Goal: Information Seeking & Learning: Learn about a topic

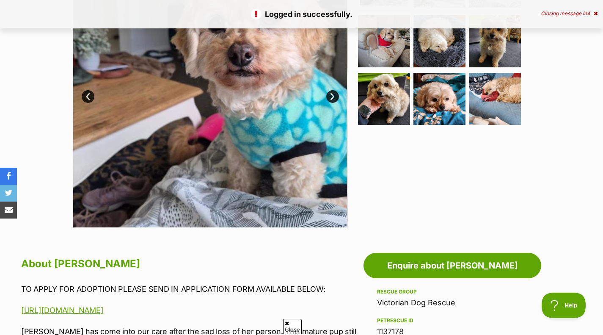
scroll to position [225, 0]
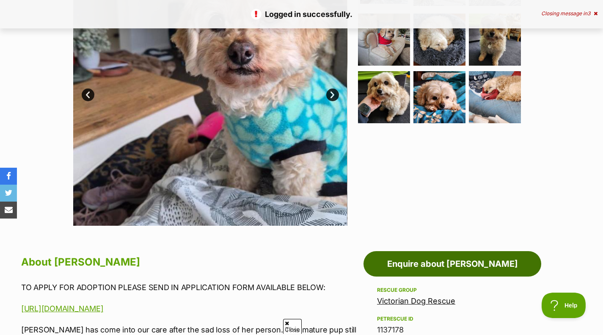
click at [432, 274] on link "Enquire about Lola Silvanus" at bounding box center [452, 263] width 178 height 25
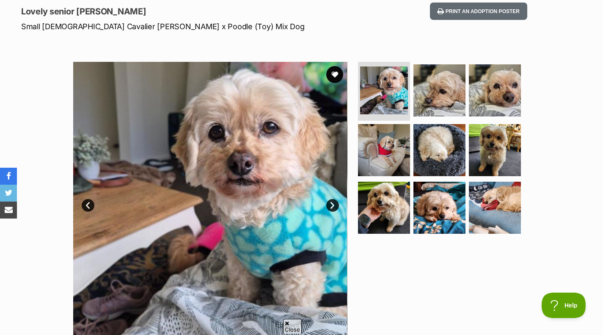
scroll to position [115, 0]
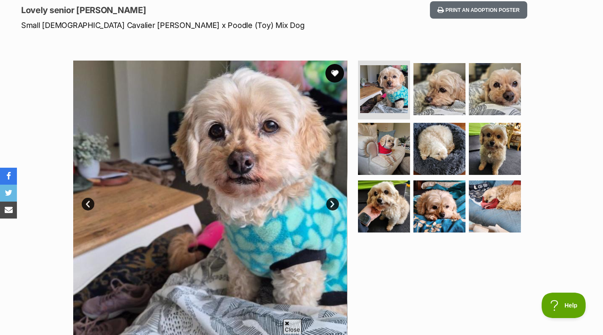
click at [339, 76] on button "favourite" at bounding box center [334, 73] width 19 height 19
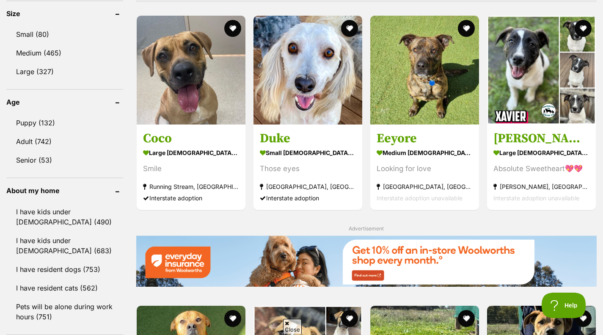
scroll to position [801, 0]
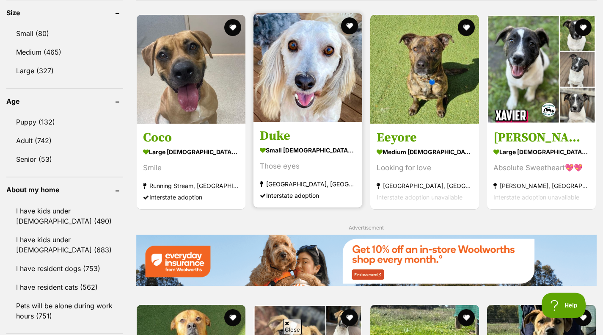
click at [258, 129] on link "Duke small male Dog Those eyes Wagga Wagga South, NSW Interstate adoption" at bounding box center [307, 164] width 109 height 86
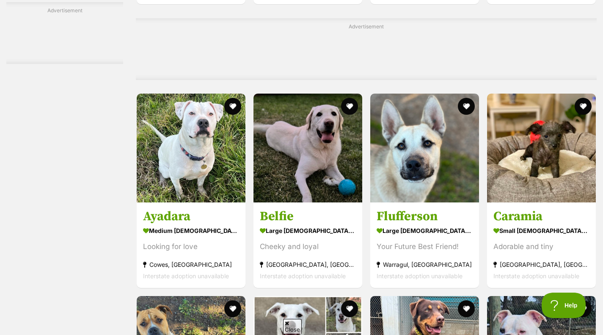
scroll to position [1778, 0]
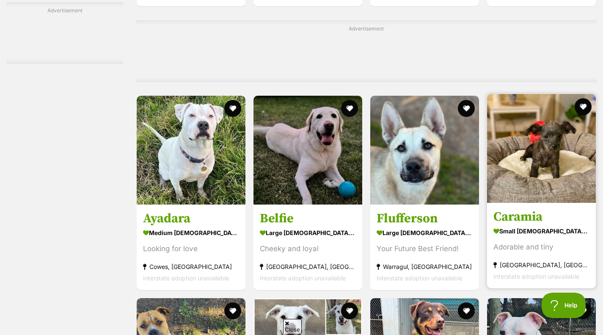
click at [503, 168] on img at bounding box center [541, 148] width 109 height 109
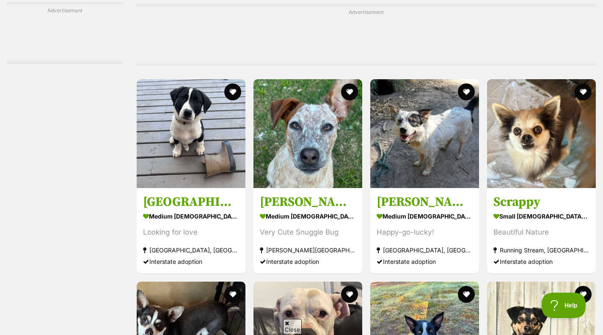
scroll to position [2560, 0]
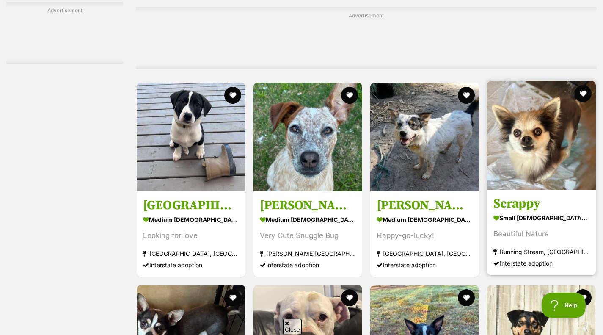
click at [527, 239] on div "Beautiful Nature" at bounding box center [541, 233] width 96 height 11
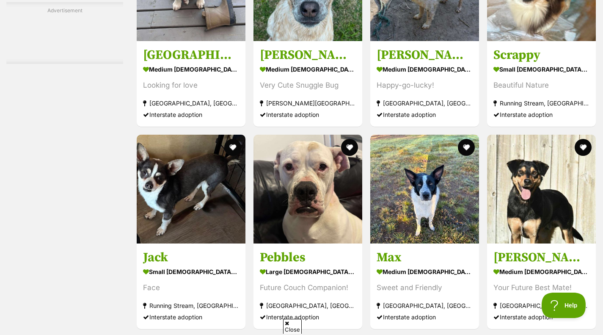
scroll to position [2718, 0]
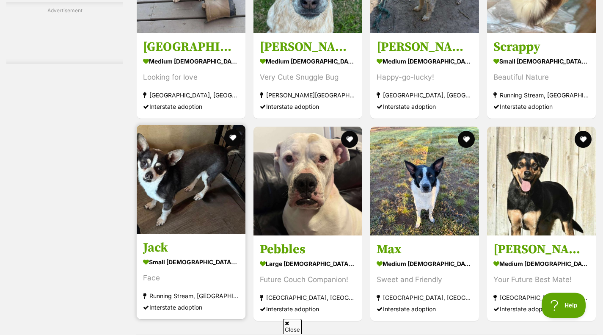
click at [199, 197] on img at bounding box center [191, 179] width 109 height 109
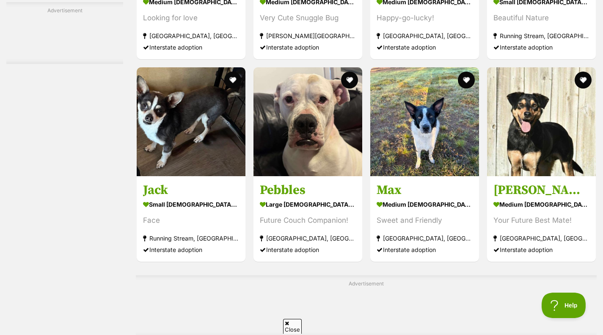
scroll to position [2778, 0]
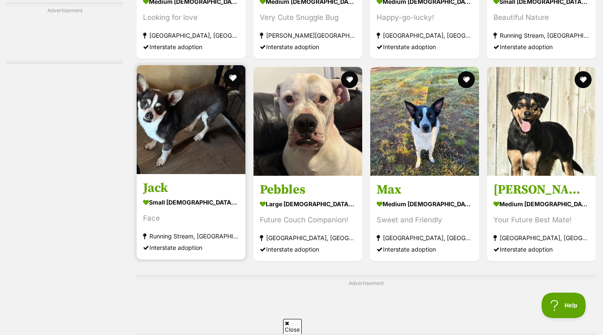
click at [235, 84] on button "favourite" at bounding box center [232, 78] width 19 height 19
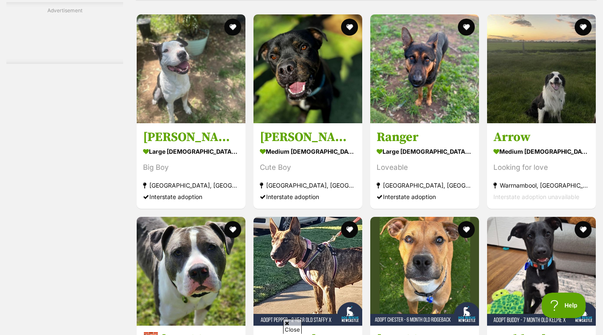
scroll to position [3397, 0]
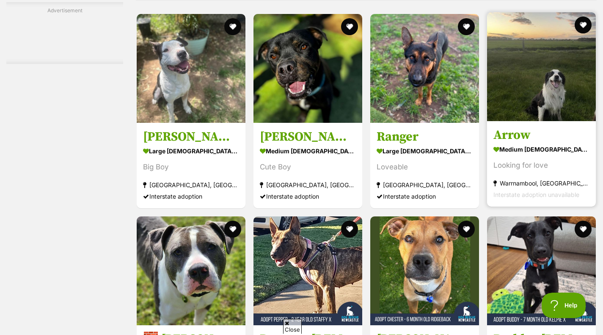
click at [527, 143] on h3 "Arrow" at bounding box center [541, 135] width 96 height 16
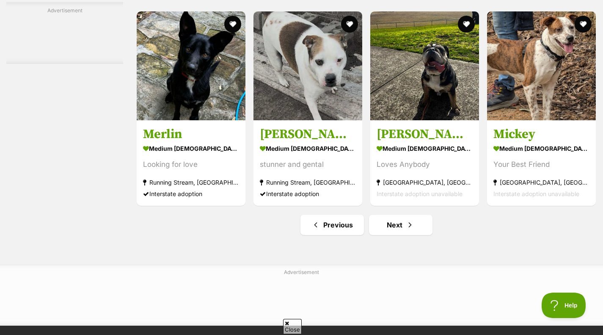
scroll to position [3886, 0]
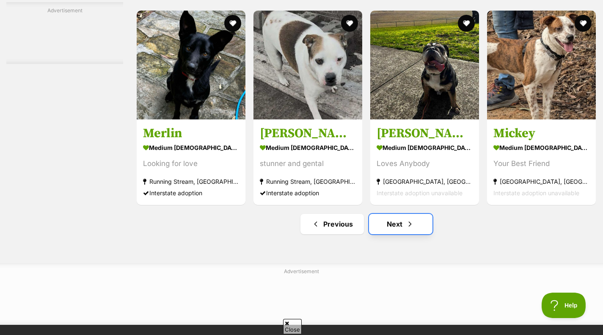
click at [397, 234] on link "Next" at bounding box center [400, 224] width 63 height 20
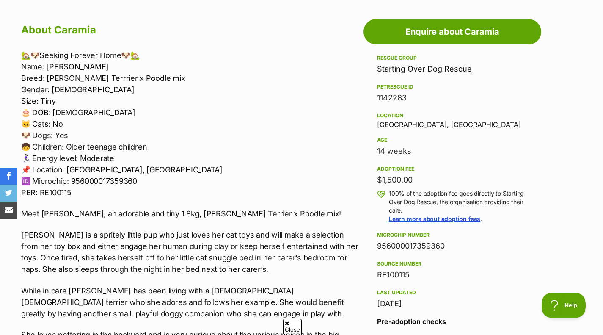
scroll to position [456, 0]
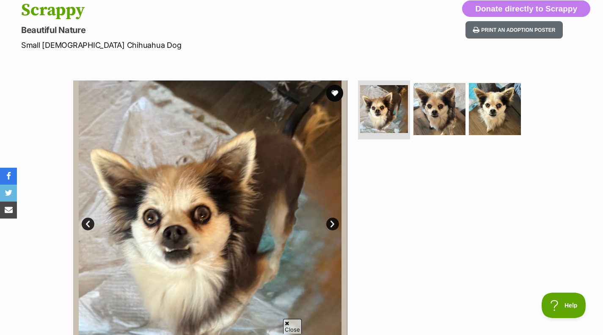
scroll to position [96, 0]
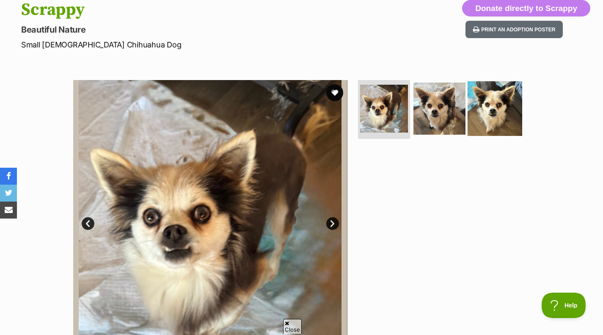
click at [469, 122] on img at bounding box center [494, 108] width 55 height 55
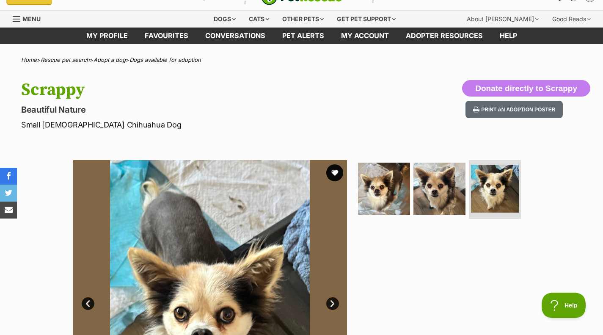
scroll to position [16, 0]
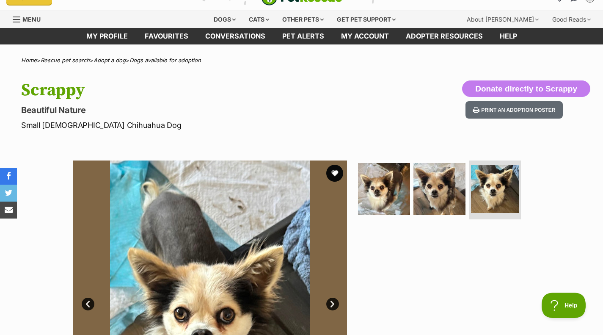
click at [325, 184] on img at bounding box center [210, 297] width 274 height 274
click at [335, 173] on button "favourite" at bounding box center [334, 173] width 19 height 19
click at [338, 177] on button "favourite" at bounding box center [334, 173] width 19 height 19
click at [336, 180] on button "favourite" at bounding box center [334, 173] width 19 height 19
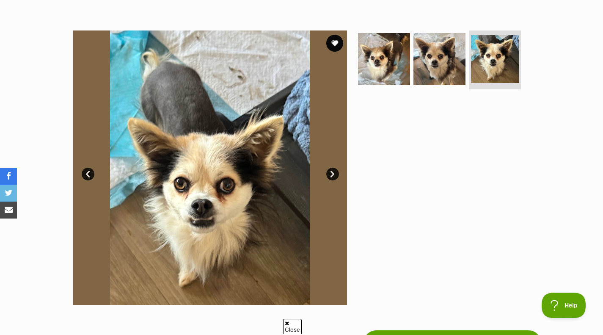
scroll to position [0, 0]
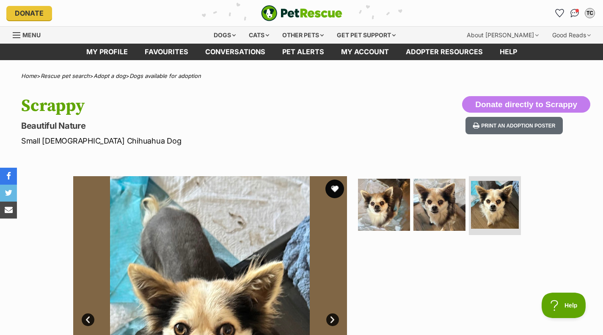
click at [334, 187] on button "favourite" at bounding box center [334, 188] width 19 height 19
drag, startPoint x: 81, startPoint y: 102, endPoint x: 4, endPoint y: 97, distance: 77.6
click at [4, 97] on div "Scrappy Beautiful Nature Small Male Chihuahua Dog Donate directly to Scrappy Pr…" at bounding box center [301, 121] width 603 height 50
copy h1 "Scrappy"
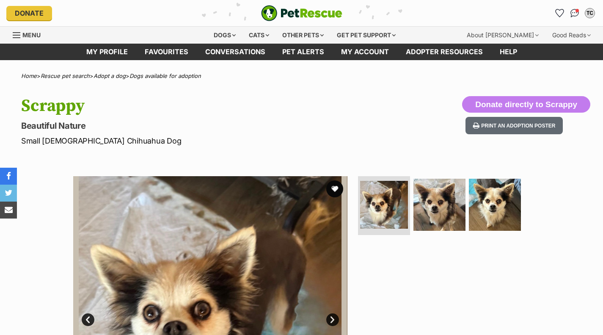
click at [332, 187] on button "favourite" at bounding box center [334, 188] width 17 height 17
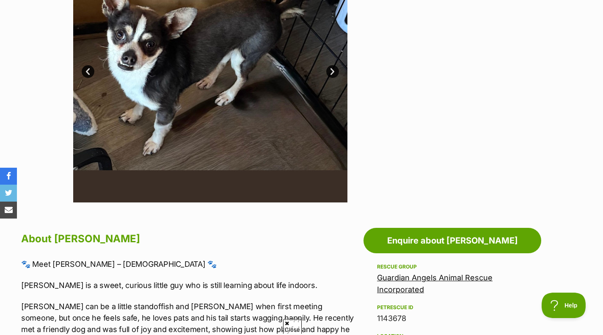
scroll to position [298, 0]
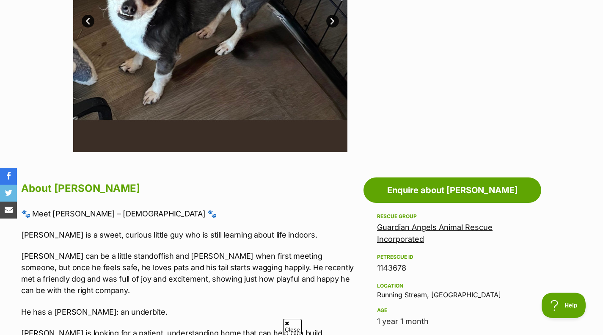
drag, startPoint x: 432, startPoint y: 149, endPoint x: 400, endPoint y: 141, distance: 33.0
click at [432, 149] on div at bounding box center [442, 15] width 173 height 274
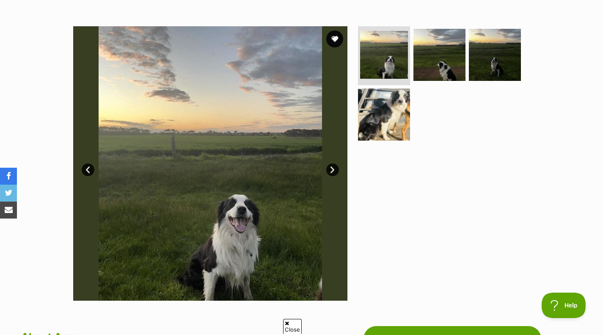
scroll to position [140, 0]
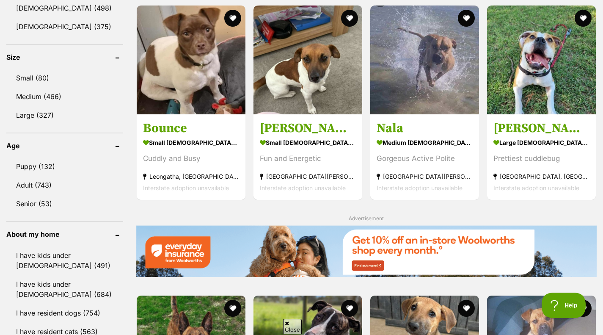
scroll to position [757, 0]
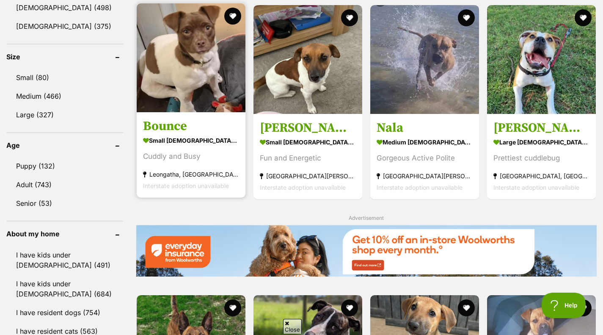
click at [187, 102] on img at bounding box center [191, 57] width 109 height 109
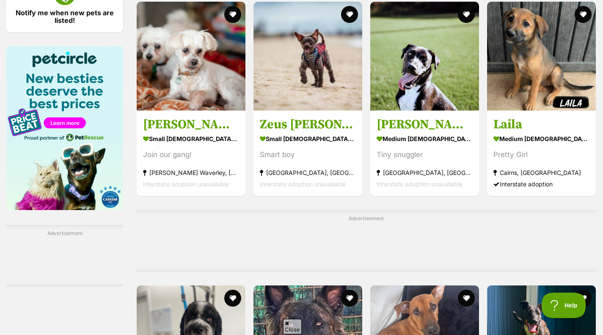
scroll to position [1230, 0]
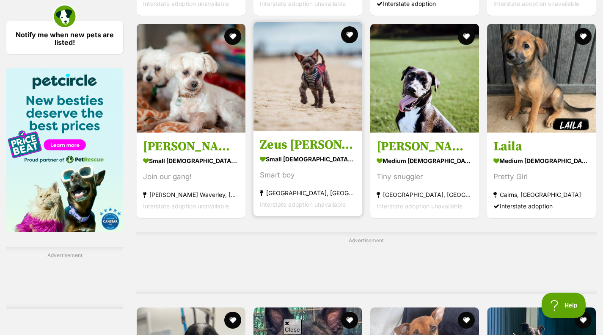
click at [296, 138] on h3 "Zeus Rivero" at bounding box center [308, 145] width 96 height 16
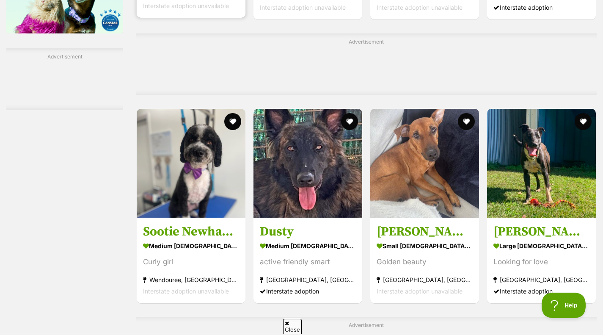
scroll to position [1429, 0]
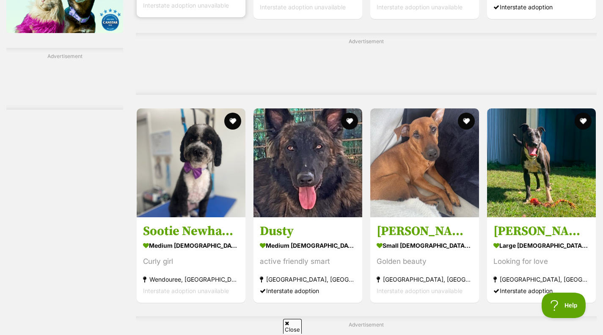
click at [137, 197] on img at bounding box center [191, 162] width 109 height 109
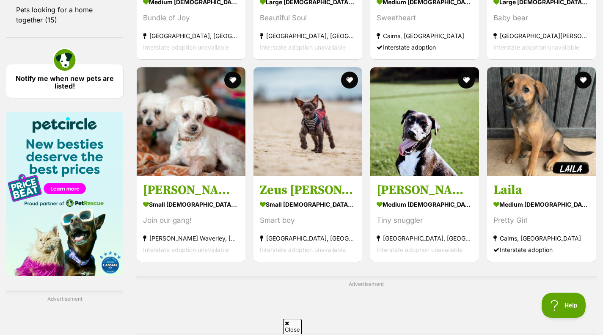
scroll to position [1178, 0]
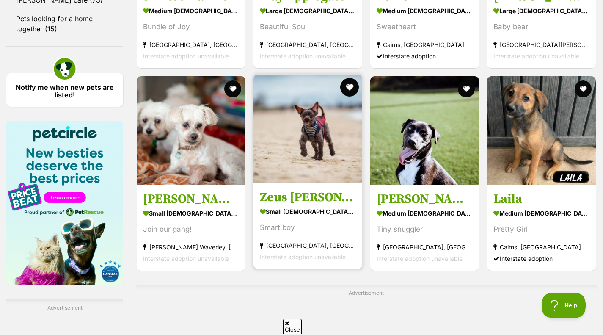
click at [349, 91] on button "favourite" at bounding box center [349, 87] width 19 height 19
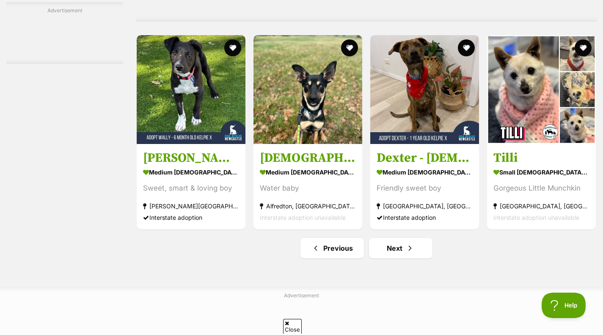
scroll to position [3809, 0]
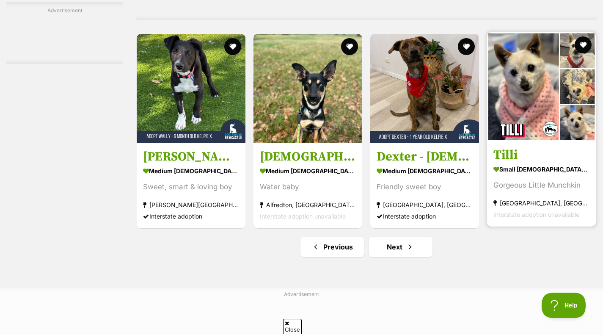
click at [568, 115] on img at bounding box center [541, 86] width 109 height 109
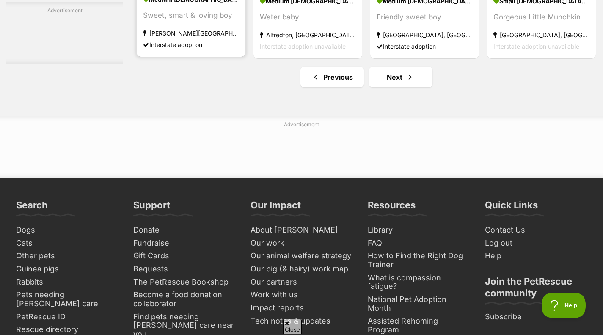
scroll to position [3979, 0]
click at [408, 75] on span "Next page" at bounding box center [410, 76] width 8 height 10
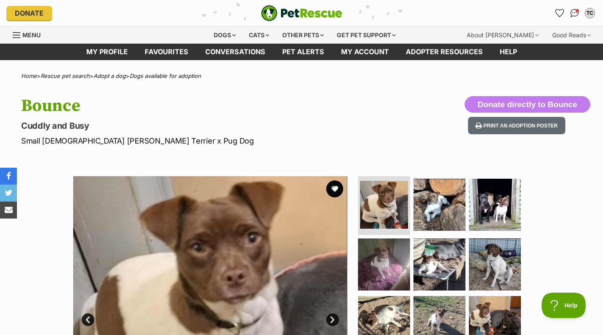
click at [224, 186] on img at bounding box center [210, 313] width 274 height 274
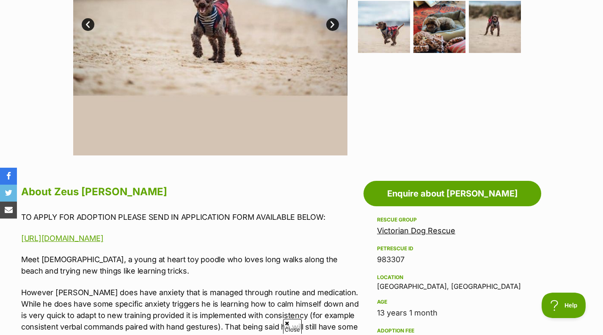
scroll to position [154, 0]
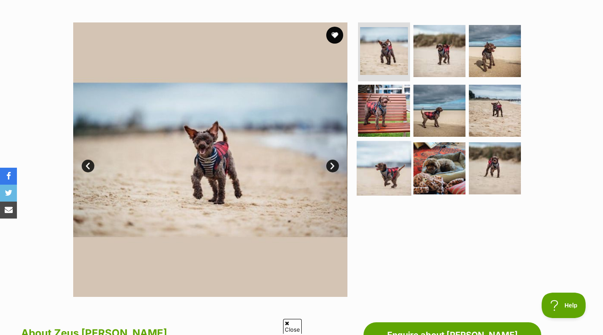
click at [376, 160] on img at bounding box center [384, 168] width 55 height 55
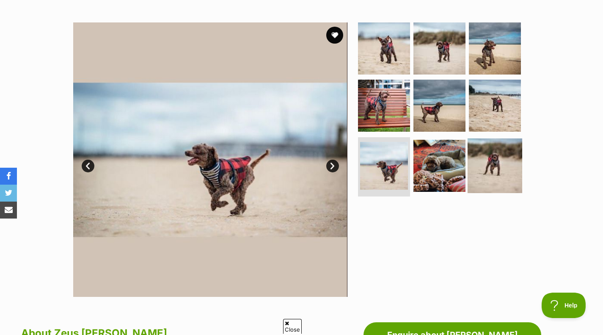
click at [481, 176] on img at bounding box center [494, 165] width 55 height 55
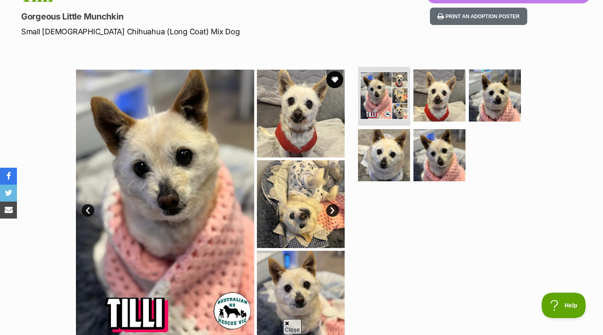
scroll to position [109, 0]
click at [330, 82] on button "favourite" at bounding box center [334, 80] width 19 height 19
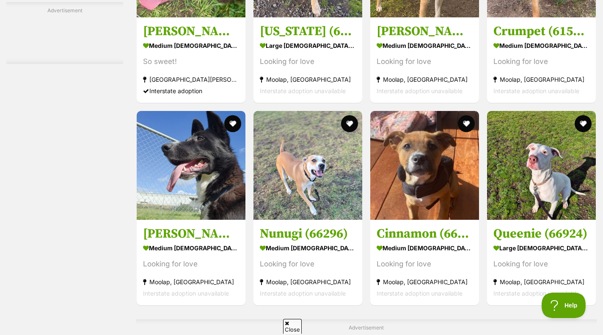
scroll to position [1912, 0]
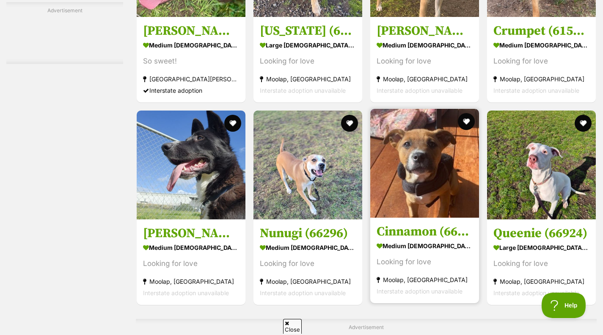
click at [376, 204] on img at bounding box center [424, 163] width 109 height 109
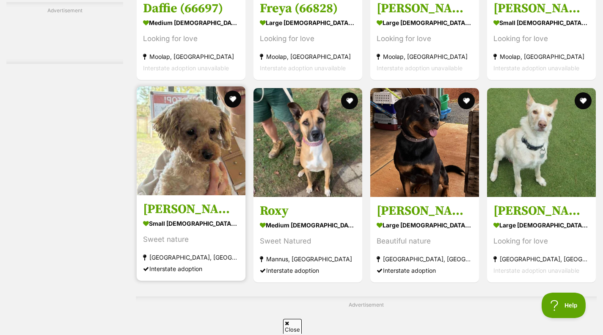
scroll to position [3472, 0]
click at [181, 150] on img at bounding box center [191, 140] width 109 height 109
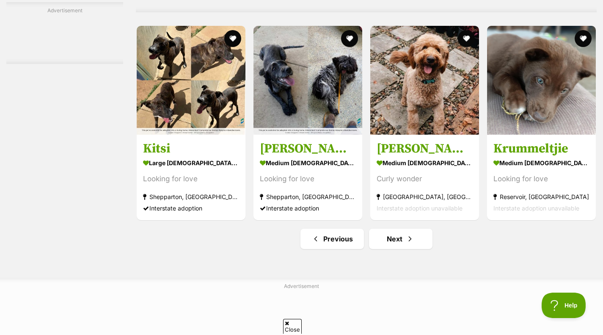
scroll to position [3818, 0]
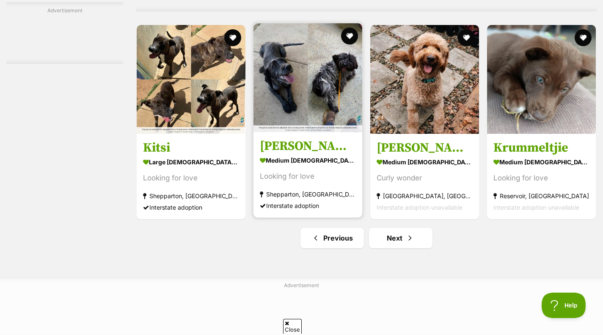
click at [326, 171] on section "medium female Dog Looking for love Shepparton, VIC Interstate adoption" at bounding box center [308, 182] width 96 height 57
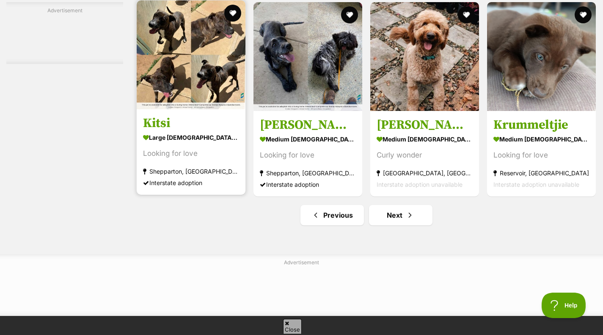
scroll to position [3842, 0]
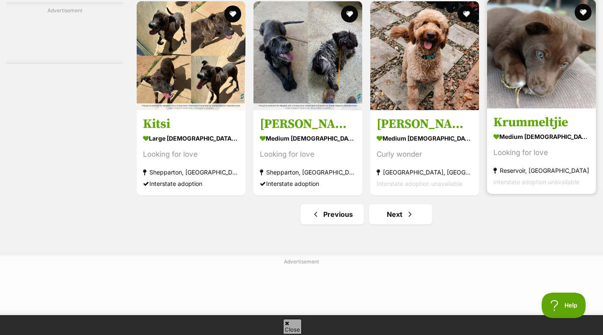
click at [528, 89] on img at bounding box center [541, 54] width 109 height 109
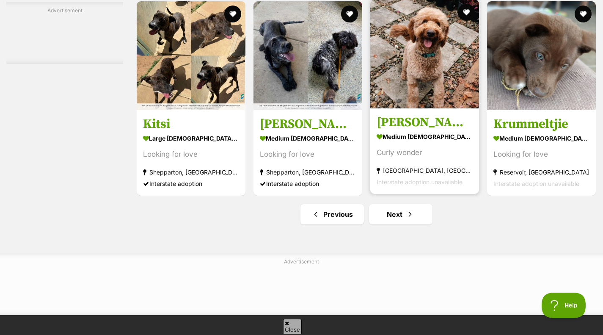
click at [410, 91] on img at bounding box center [424, 54] width 109 height 109
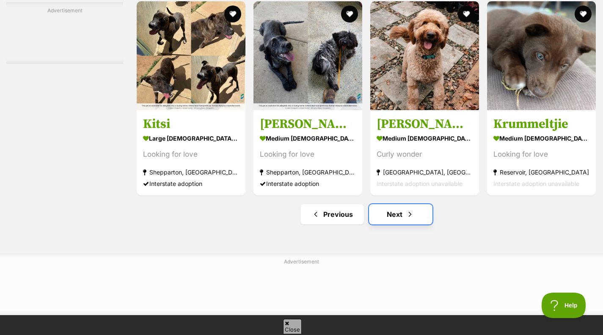
click at [393, 217] on link "Next" at bounding box center [400, 214] width 63 height 20
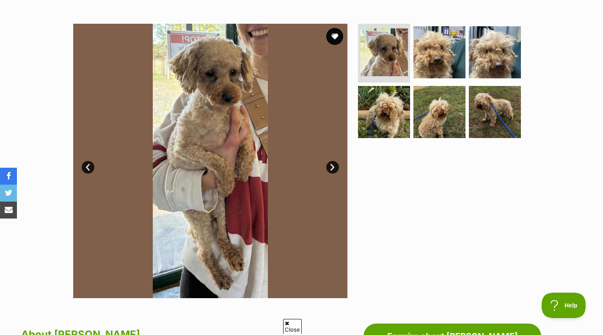
scroll to position [151, 0]
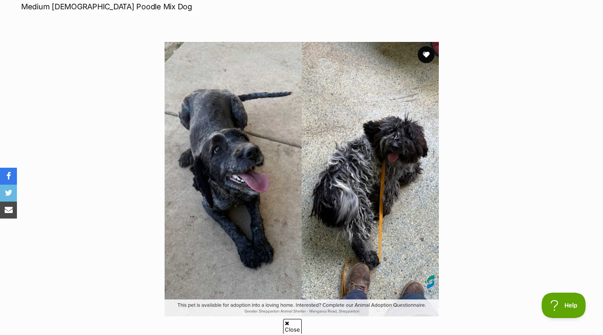
scroll to position [79, 0]
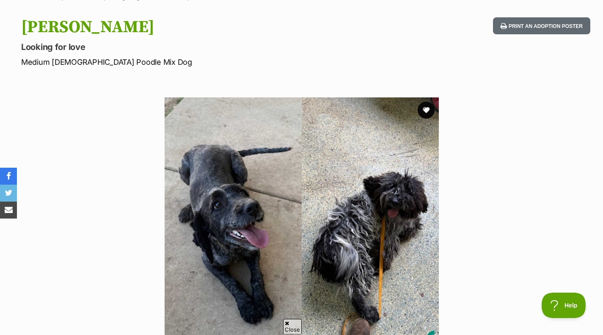
click at [420, 117] on img at bounding box center [302, 234] width 274 height 274
click at [420, 116] on button "favourite" at bounding box center [426, 110] width 19 height 19
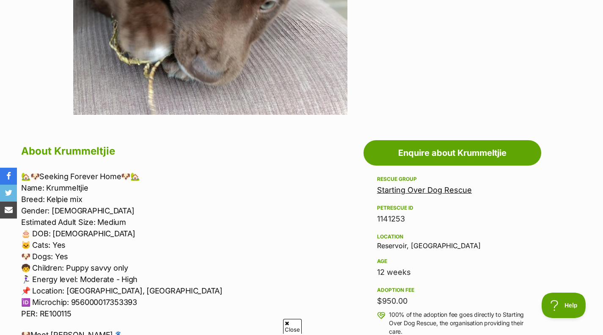
scroll to position [340, 0]
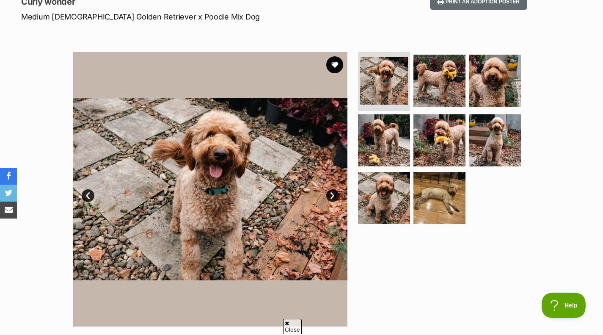
scroll to position [120, 0]
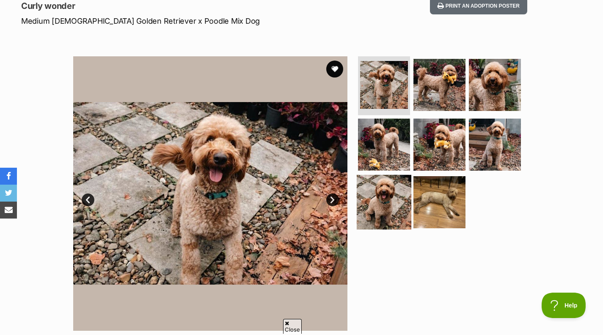
click at [394, 193] on img at bounding box center [384, 202] width 55 height 55
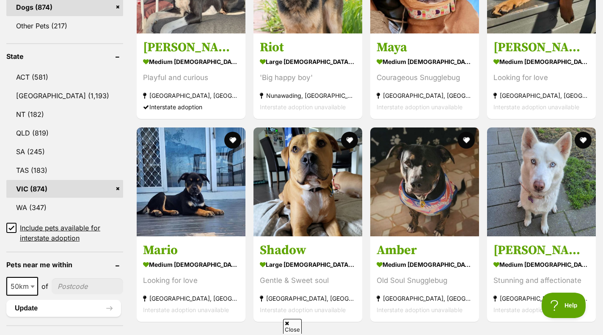
scroll to position [444, 0]
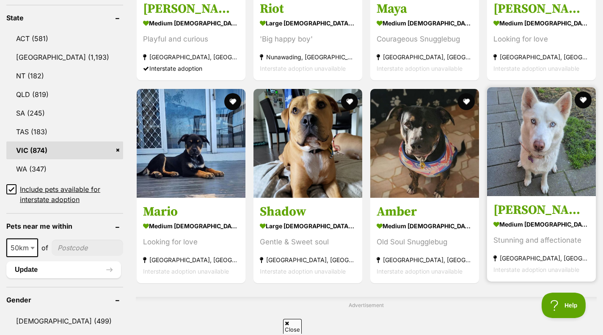
click at [559, 199] on link "[PERSON_NAME] medium [DEMOGRAPHIC_DATA] Dog Stunning and affectionate [GEOGRAPH…" at bounding box center [541, 238] width 109 height 86
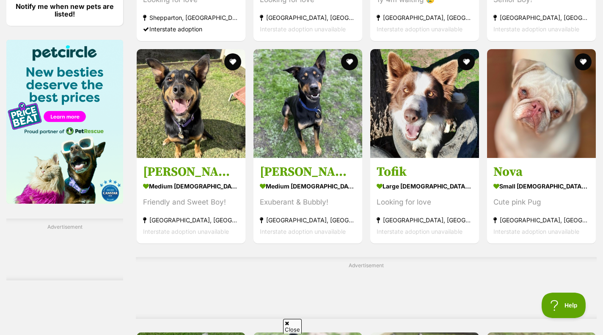
scroll to position [1259, 0]
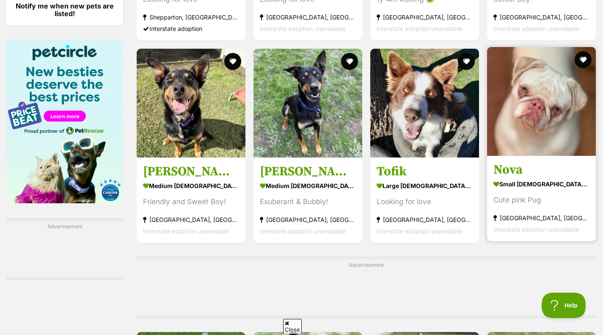
click at [495, 153] on img at bounding box center [541, 101] width 109 height 109
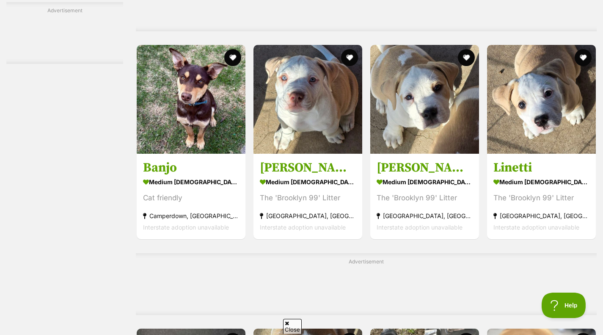
scroll to position [2315, 0]
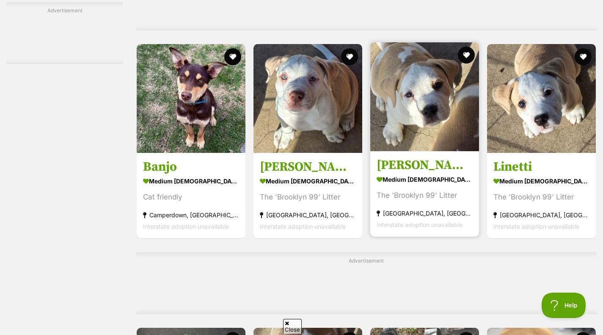
click at [460, 157] on link "Santiago medium male Dog The 'Brooklyn 99' Litter Ballarat, VIC Interstate adop…" at bounding box center [424, 194] width 109 height 86
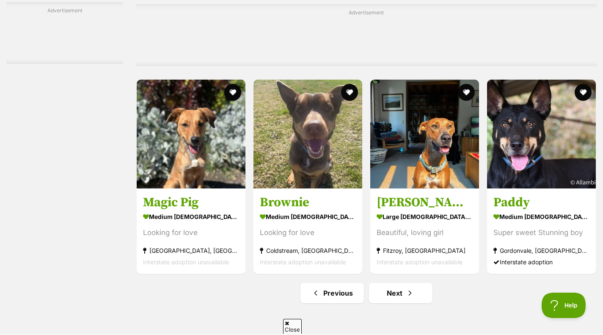
scroll to position [3823, 0]
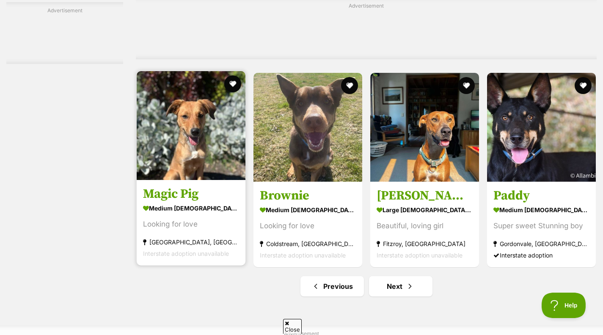
click at [201, 167] on img at bounding box center [191, 125] width 109 height 109
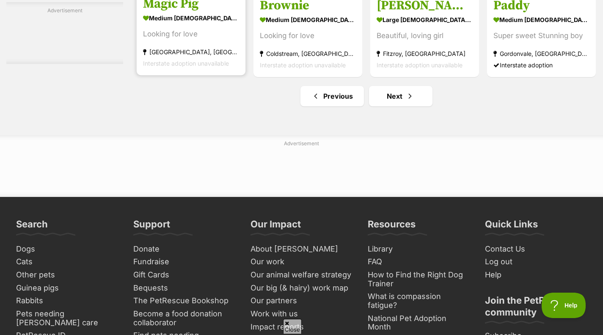
scroll to position [4016, 0]
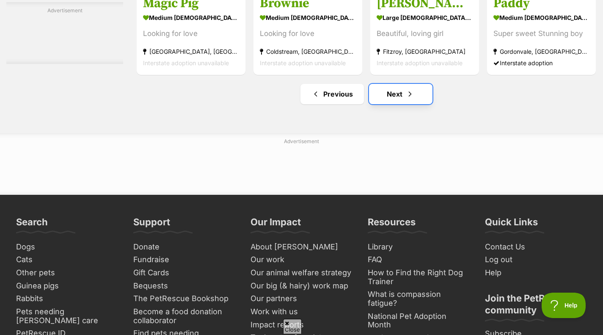
click at [416, 95] on link "Next" at bounding box center [400, 94] width 63 height 20
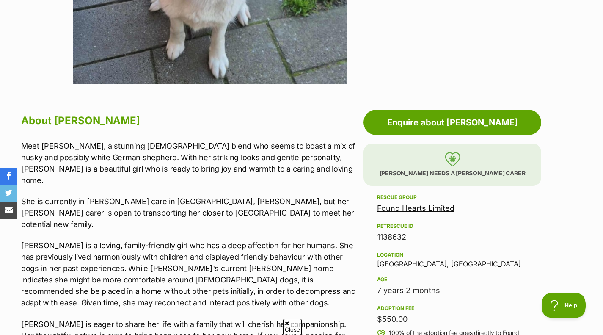
scroll to position [367, 0]
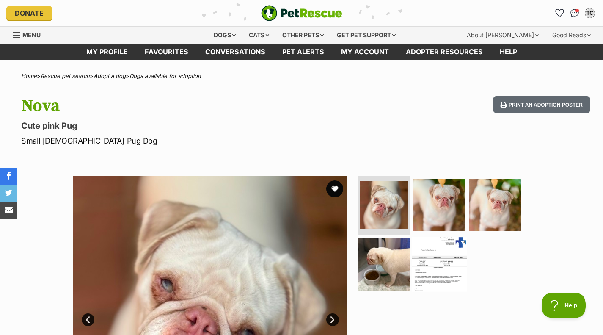
click at [437, 247] on img at bounding box center [439, 264] width 55 height 55
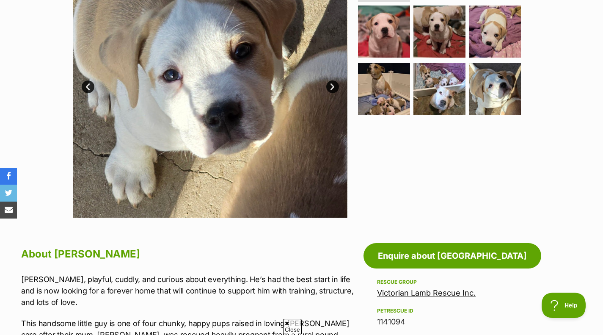
scroll to position [231, 0]
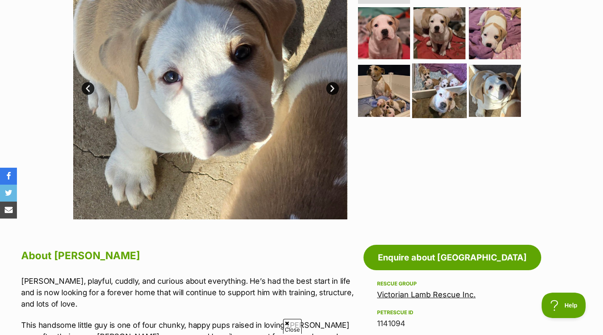
click at [431, 102] on img at bounding box center [439, 90] width 55 height 55
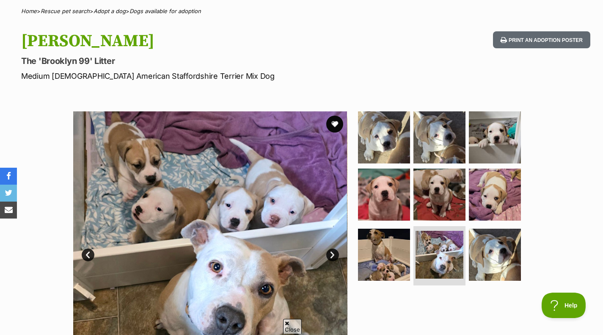
scroll to position [64, 0]
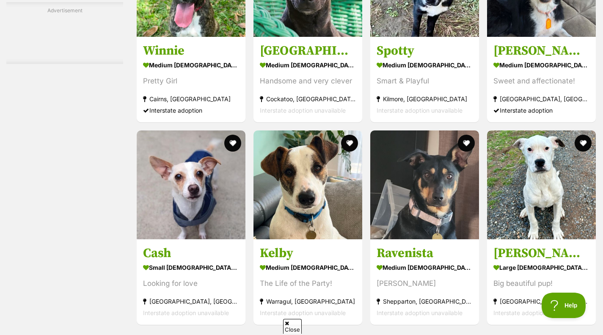
scroll to position [1895, 0]
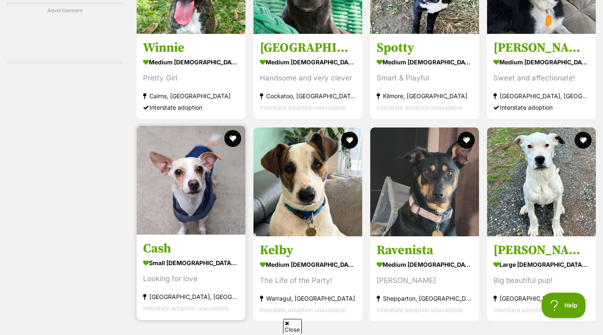
click at [192, 211] on img at bounding box center [191, 180] width 109 height 109
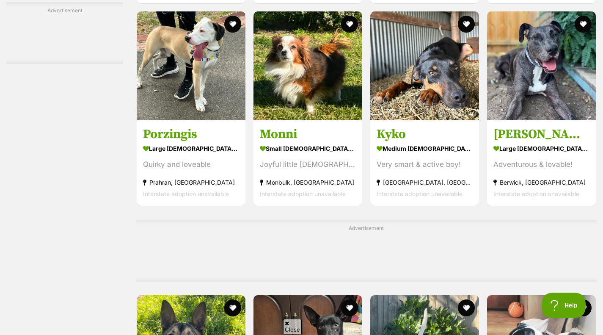
scroll to position [2782, 0]
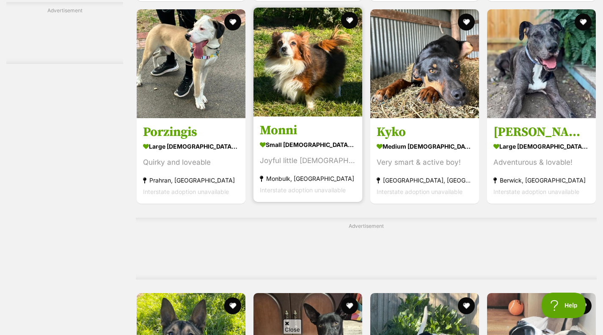
click at [308, 129] on h3 "Monni" at bounding box center [308, 131] width 96 height 16
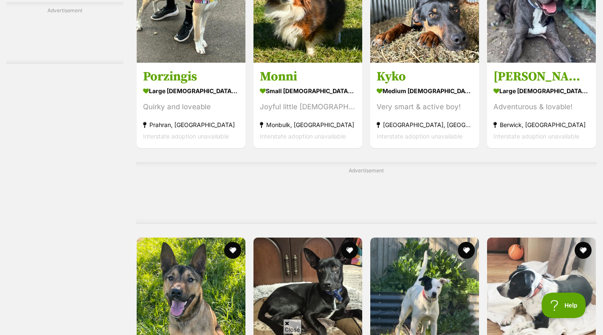
scroll to position [2834, 0]
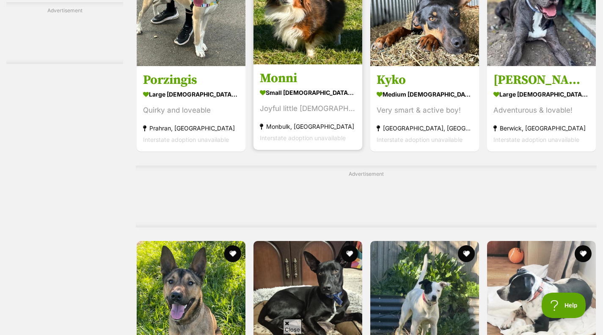
click at [291, 64] on img at bounding box center [307, 10] width 109 height 109
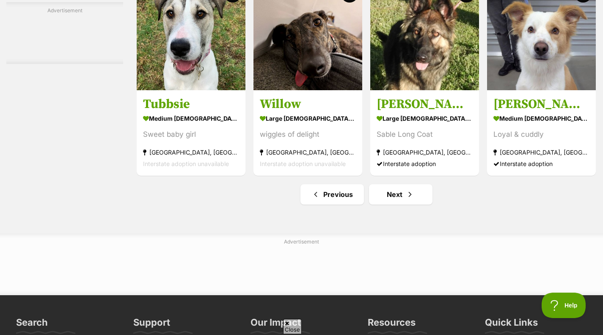
scroll to position [3871, 0]
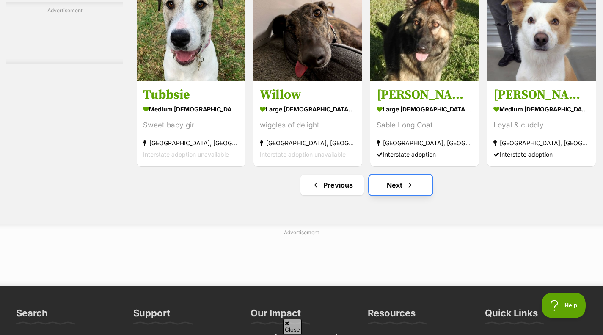
click at [388, 181] on link "Next" at bounding box center [400, 185] width 63 height 20
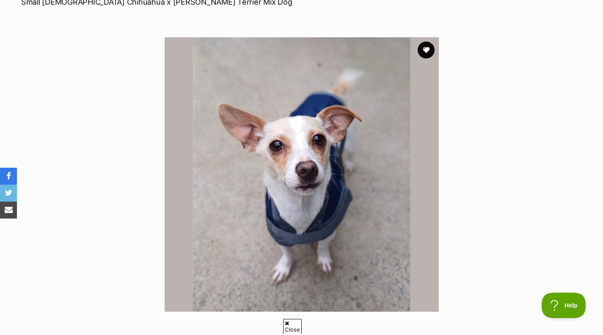
scroll to position [139, 0]
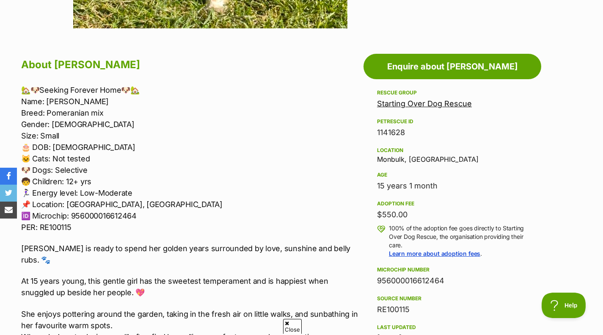
scroll to position [422, 0]
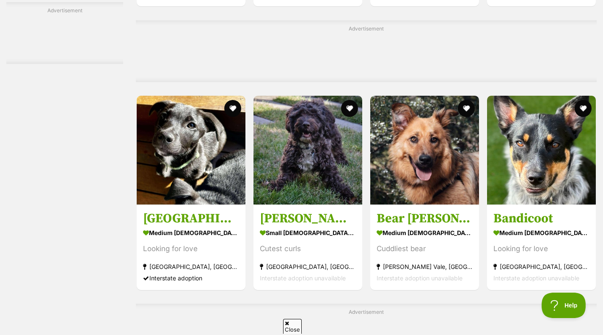
scroll to position [2213, 0]
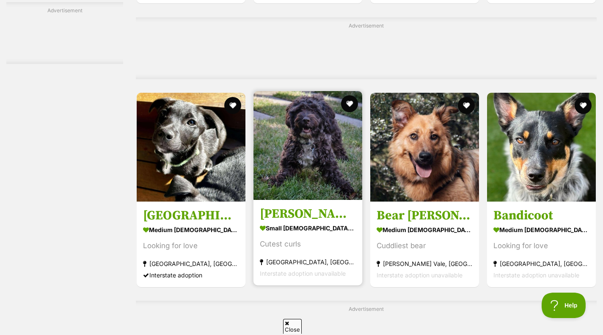
click at [303, 152] on img at bounding box center [307, 145] width 109 height 109
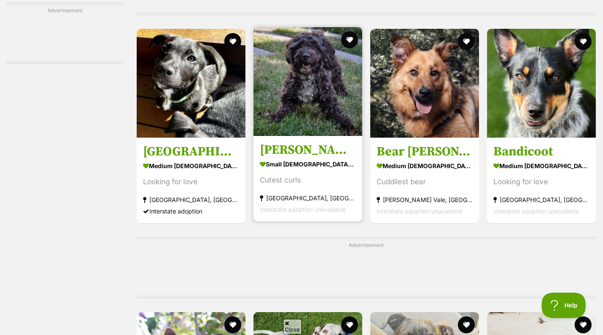
scroll to position [2266, 0]
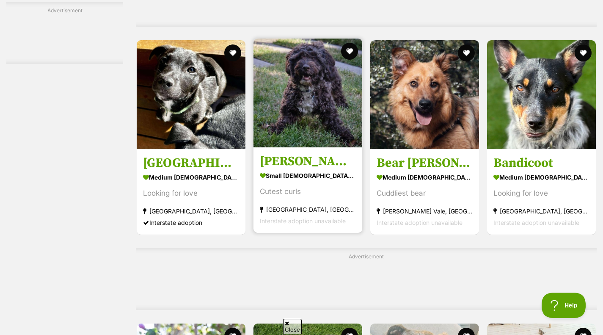
click at [310, 100] on img at bounding box center [307, 92] width 109 height 109
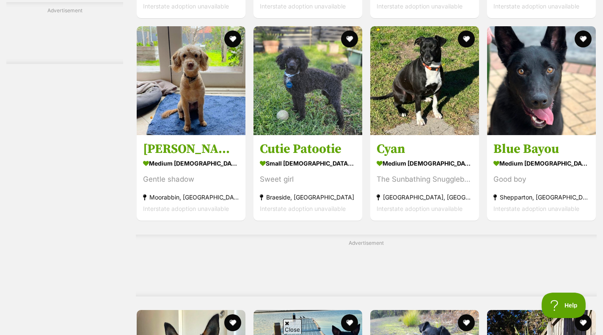
scroll to position [2765, 0]
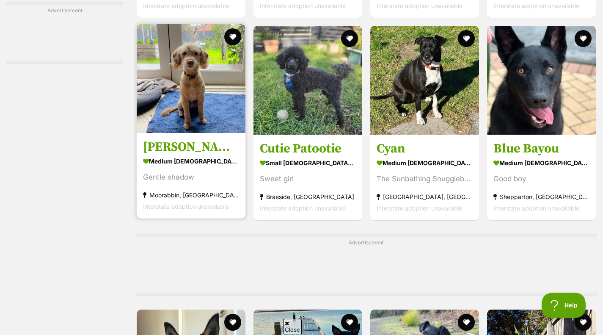
click at [178, 133] on img at bounding box center [191, 78] width 109 height 109
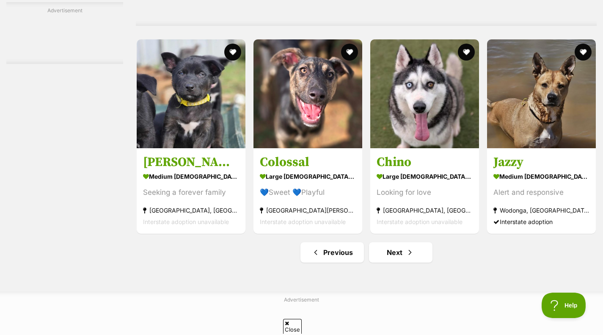
scroll to position [3804, 0]
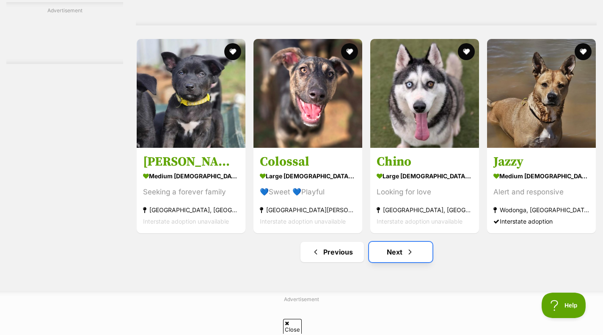
click at [401, 262] on link "Next" at bounding box center [400, 252] width 63 height 20
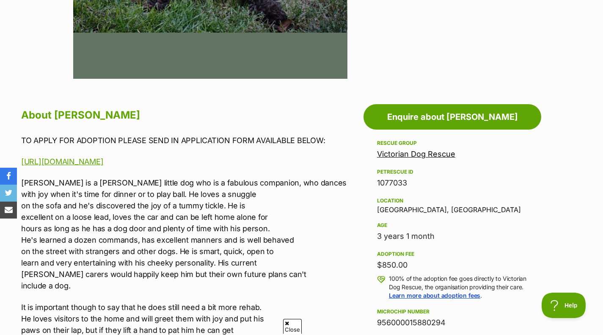
scroll to position [410, 0]
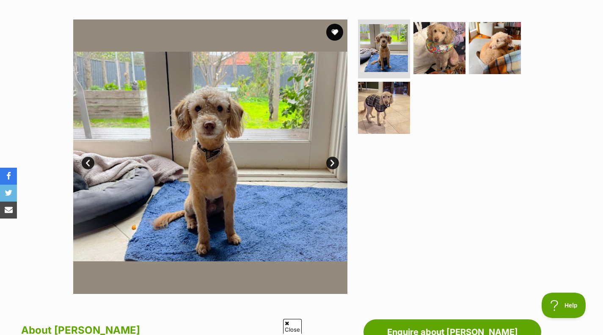
scroll to position [156, 0]
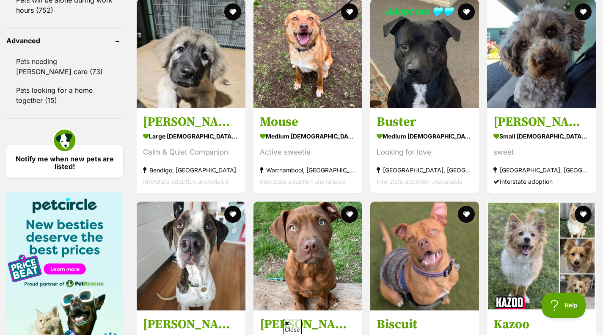
scroll to position [1087, 0]
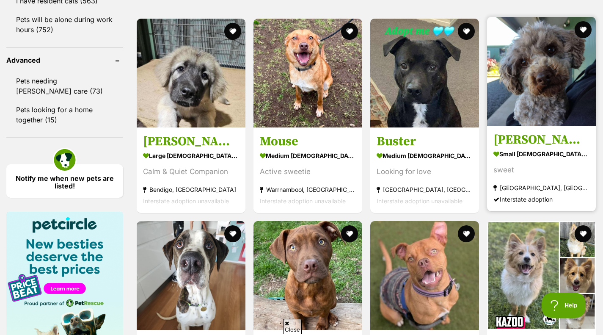
click at [544, 106] on img at bounding box center [541, 71] width 109 height 109
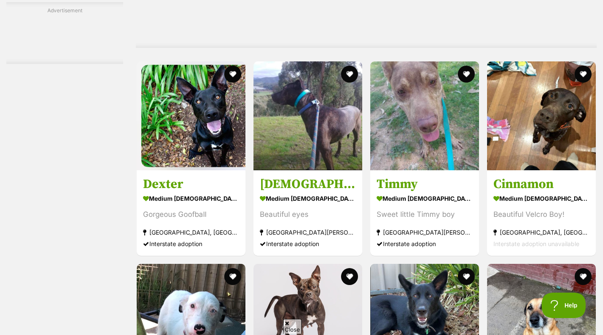
scroll to position [1980, 0]
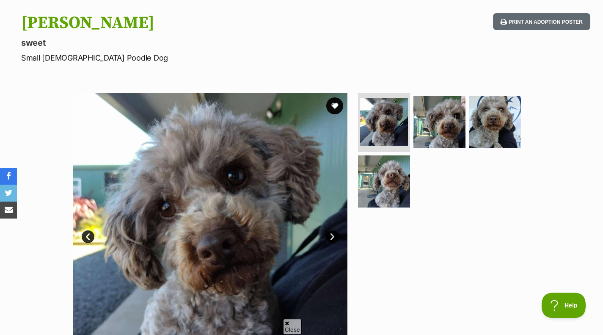
scroll to position [83, 0]
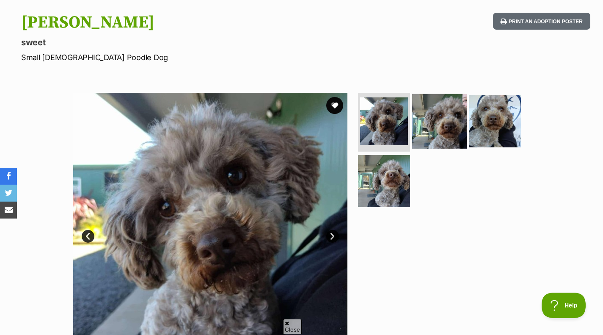
click at [450, 116] on img at bounding box center [439, 120] width 55 height 55
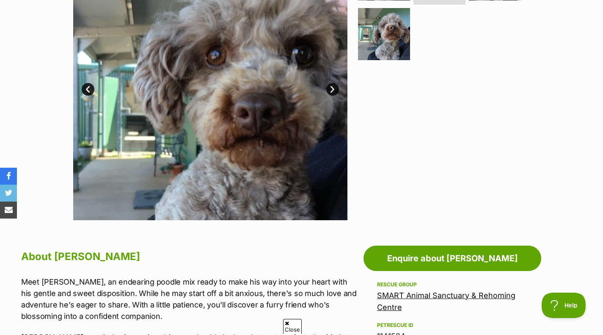
scroll to position [227, 0]
